Goal: Find specific fact: Find specific fact

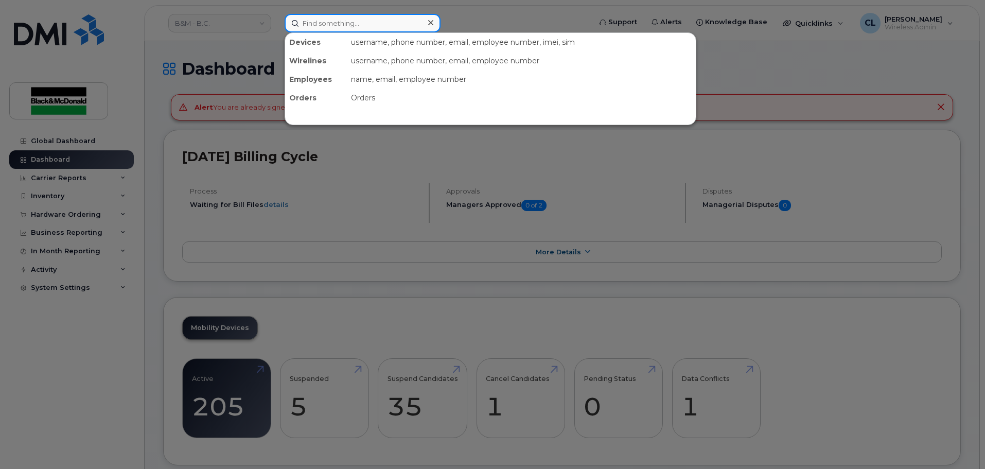
click at [413, 32] on input at bounding box center [363, 23] width 156 height 19
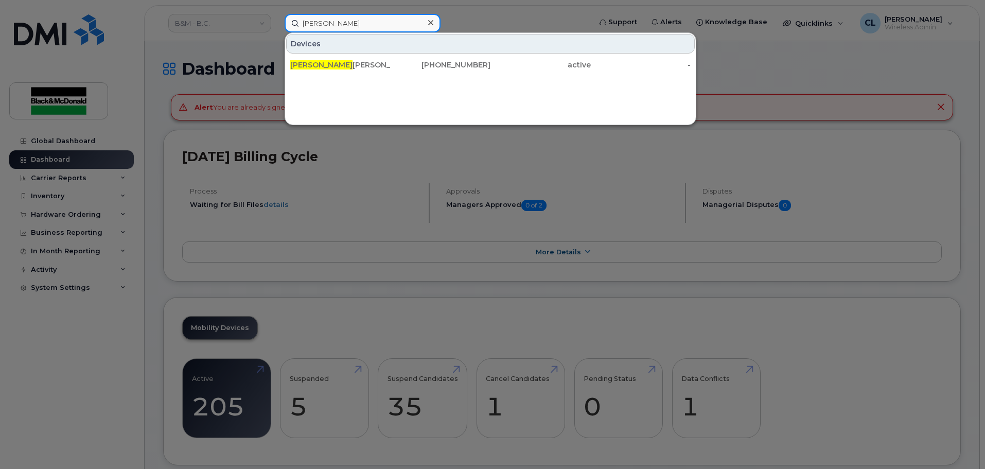
type input "diego l"
click at [803, 75] on div at bounding box center [492, 234] width 985 height 469
click at [407, 26] on input "diego l" at bounding box center [363, 23] width 156 height 19
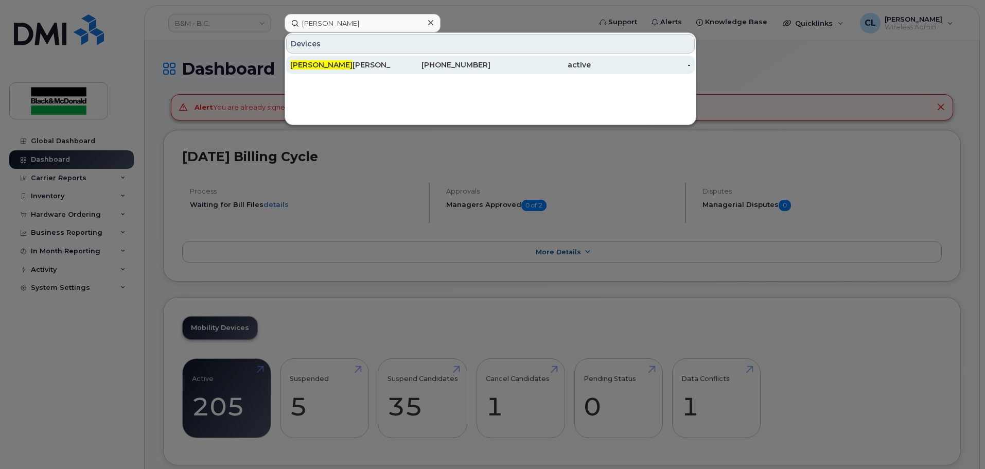
click at [398, 63] on div "604-349-6785" at bounding box center [441, 65] width 100 height 10
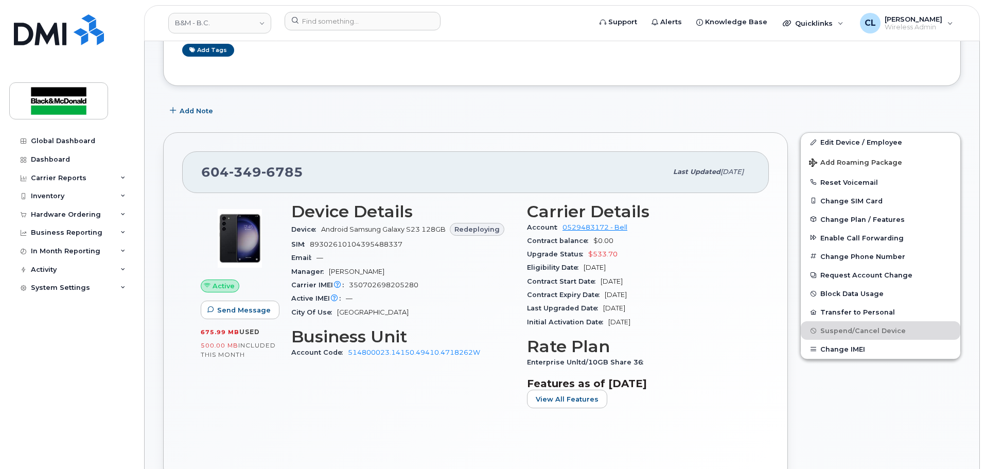
scroll to position [154, 0]
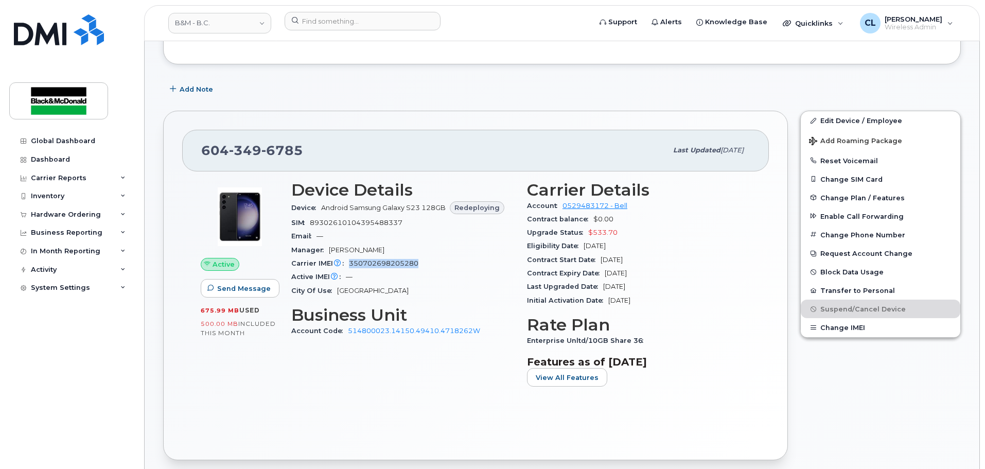
drag, startPoint x: 422, startPoint y: 261, endPoint x: 349, endPoint y: 268, distance: 73.4
click at [349, 268] on div "Carrier IMEI Carrier IMEI is reported during the last billing cycle or change o…" at bounding box center [402, 263] width 223 height 13
click at [360, 267] on span "350702698205280" at bounding box center [383, 263] width 69 height 8
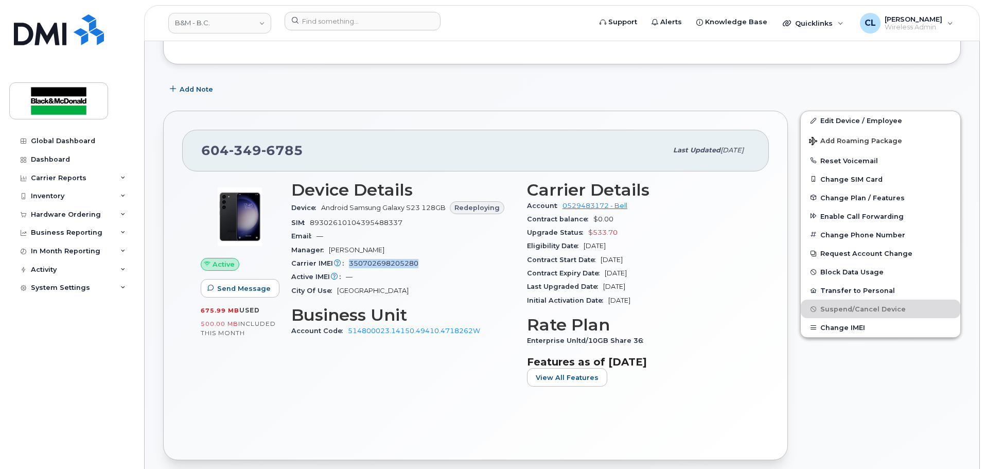
click at [360, 267] on span "350702698205280" at bounding box center [383, 263] width 69 height 8
copy span "350702698205280"
